Goal: Transaction & Acquisition: Purchase product/service

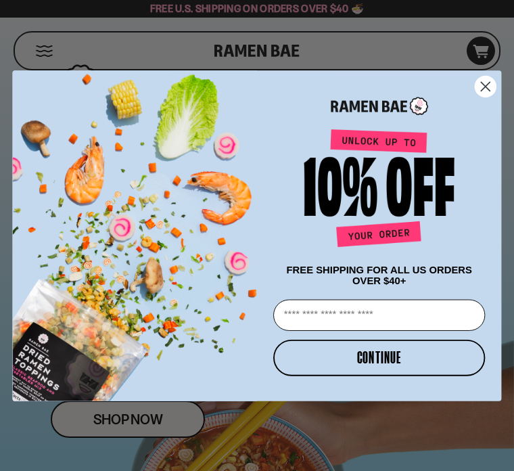
click at [488, 85] on circle "Close dialog" at bounding box center [485, 86] width 21 height 21
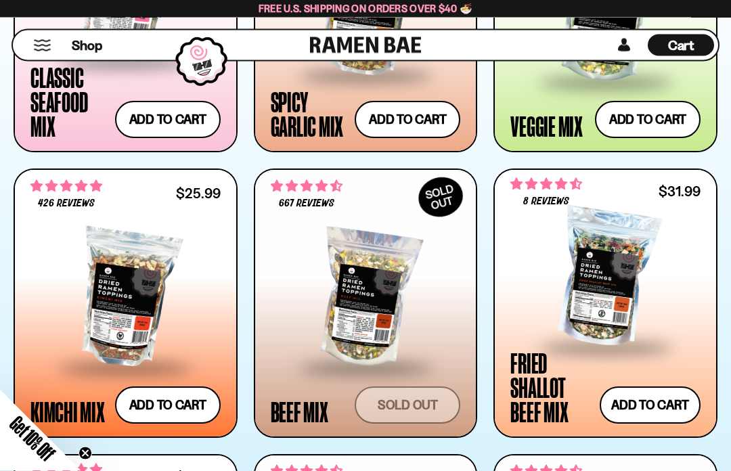
scroll to position [851, 0]
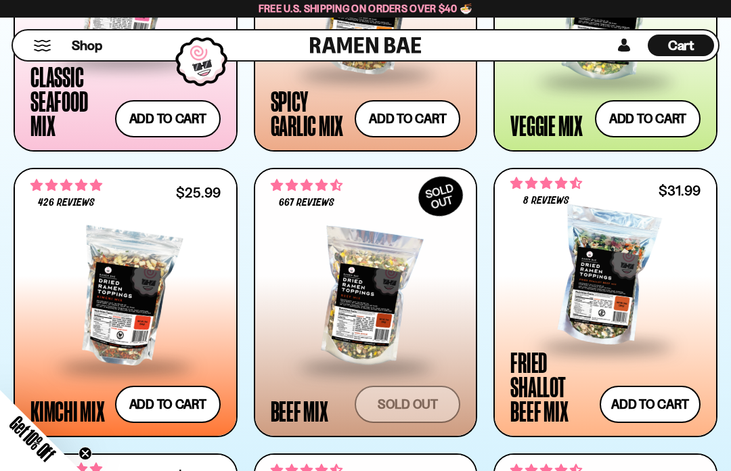
click at [514, 407] on button "Add to cart Add — Regular price $31.99 Regular price Sale price $31.99 Unit pri…" at bounding box center [650, 404] width 101 height 37
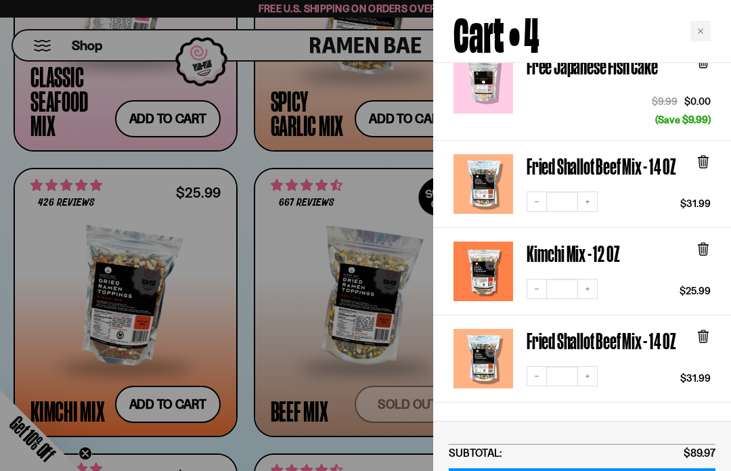
scroll to position [149, 0]
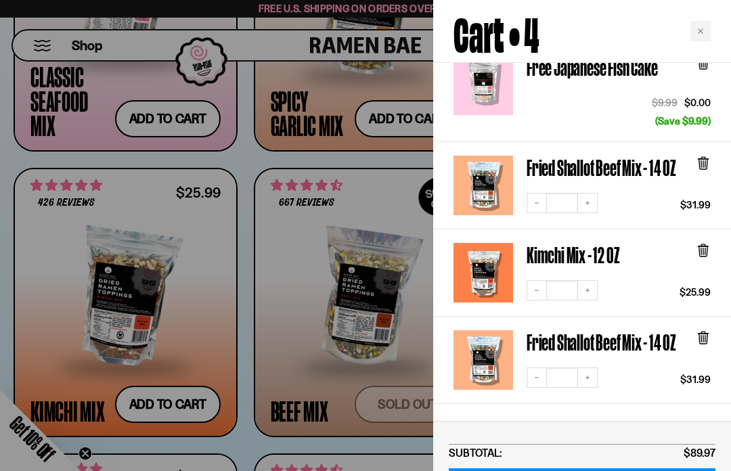
click at [514, 157] on icon at bounding box center [703, 162] width 4 height 10
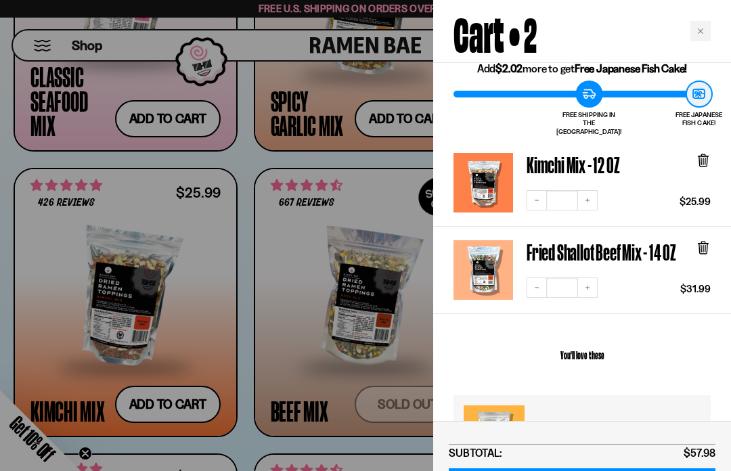
scroll to position [41, 0]
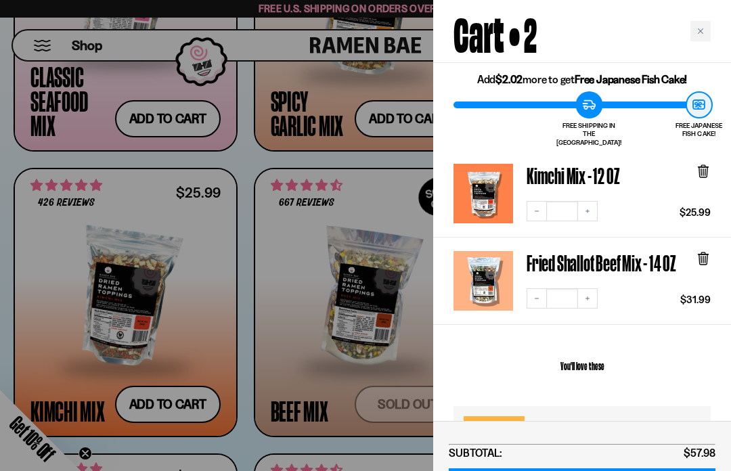
click at [9, 271] on div at bounding box center [365, 235] width 731 height 471
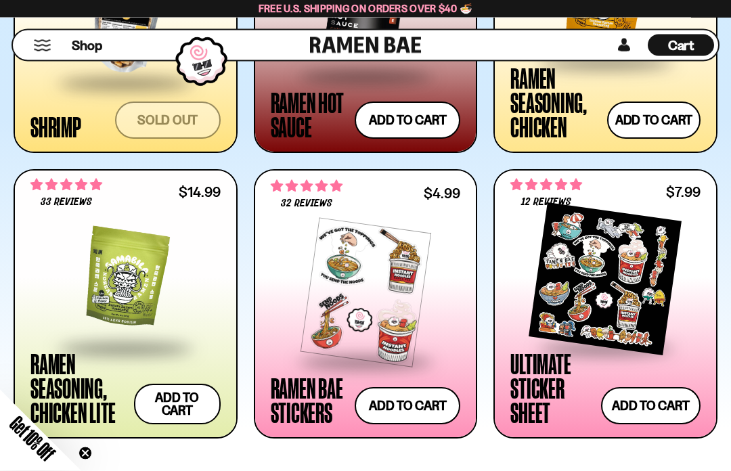
scroll to position [2278, 0]
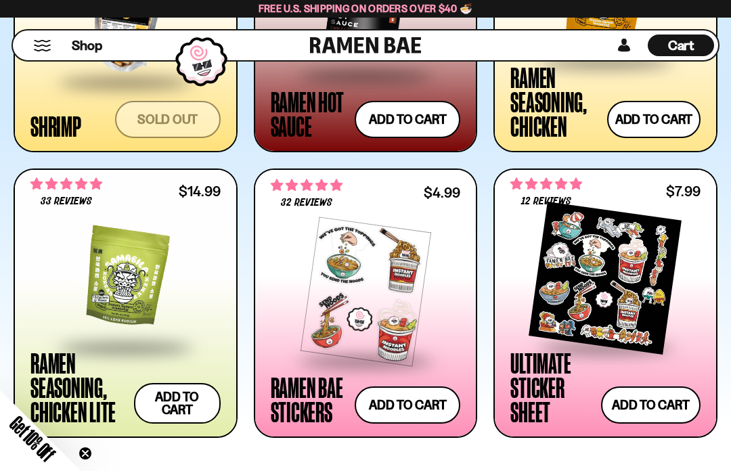
click at [167, 401] on button "Add to cart Add — Regular price $14.99 Regular price Sale price $14.99 Unit pri…" at bounding box center [177, 403] width 87 height 41
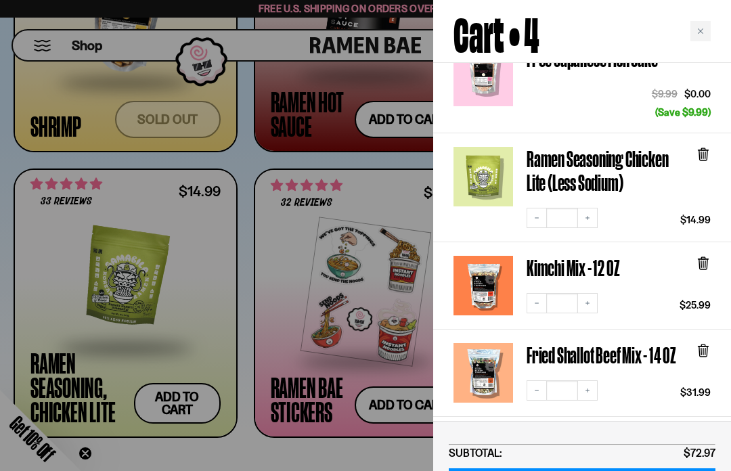
scroll to position [162, 0]
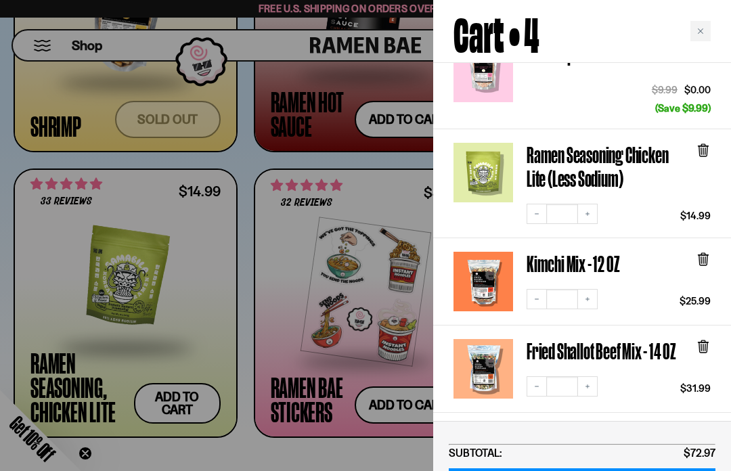
click at [247, 470] on div at bounding box center [365, 235] width 731 height 471
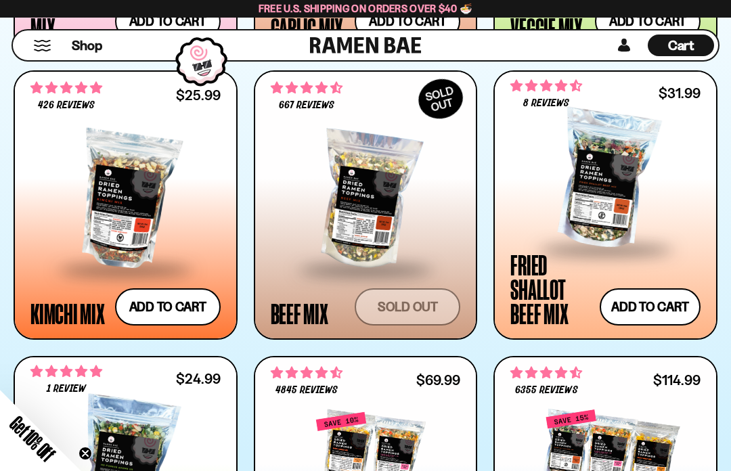
scroll to position [948, 0]
click at [514, 169] on div at bounding box center [605, 180] width 190 height 135
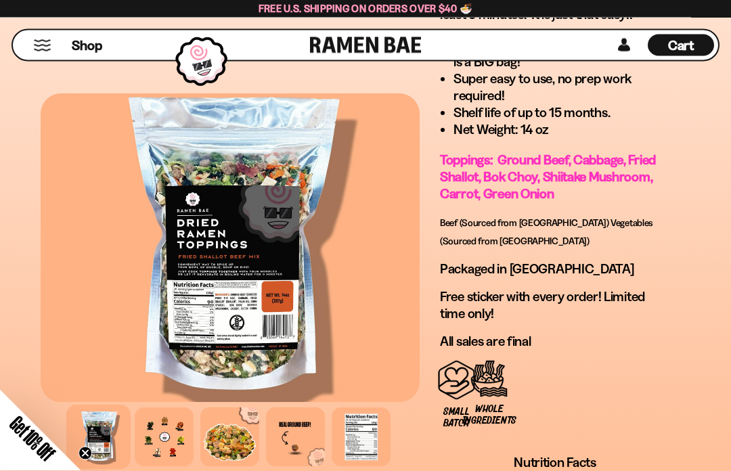
scroll to position [1436, 0]
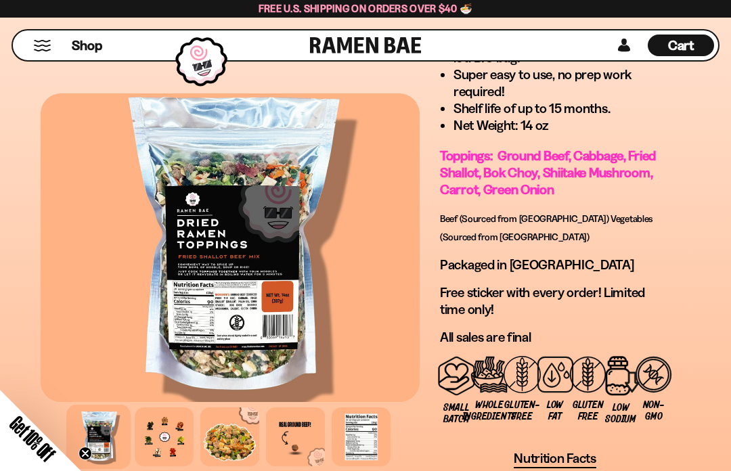
click at [167, 441] on div at bounding box center [164, 436] width 59 height 59
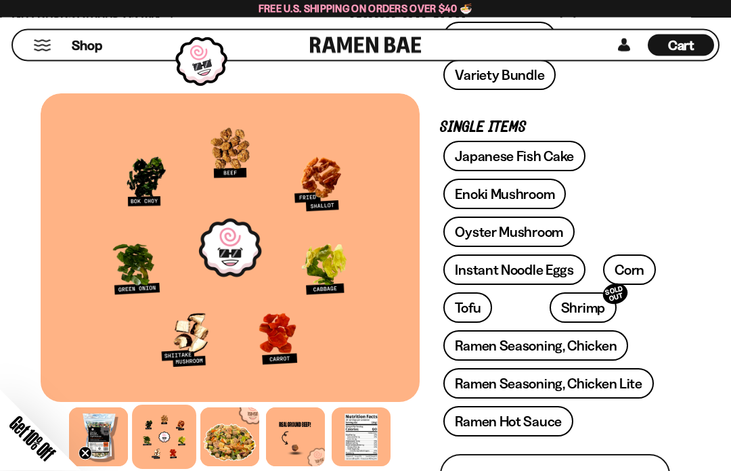
scroll to position [527, 0]
click at [675, 40] on span "Cart" at bounding box center [681, 45] width 26 height 16
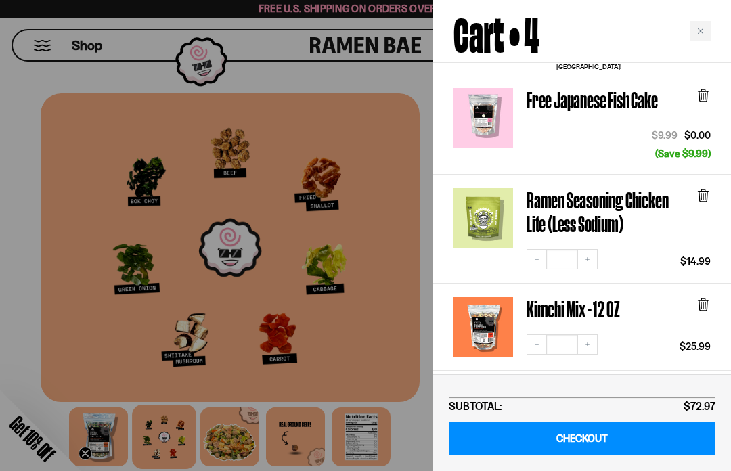
scroll to position [117, 0]
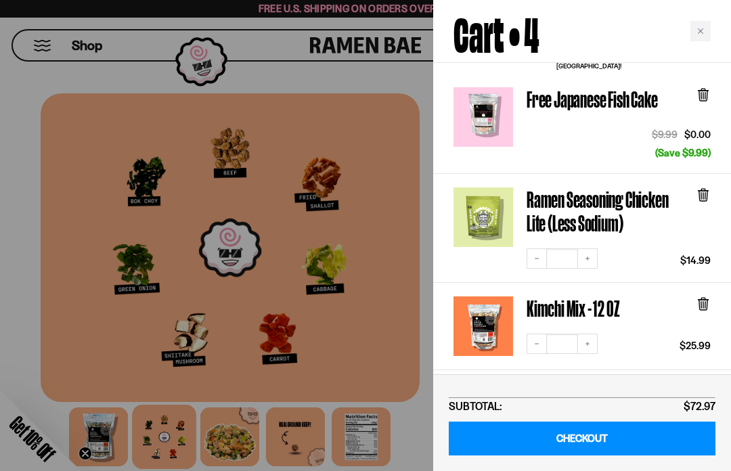
click at [514, 443] on link "CHECKOUT" at bounding box center [582, 439] width 267 height 35
